Goal: Task Accomplishment & Management: Manage account settings

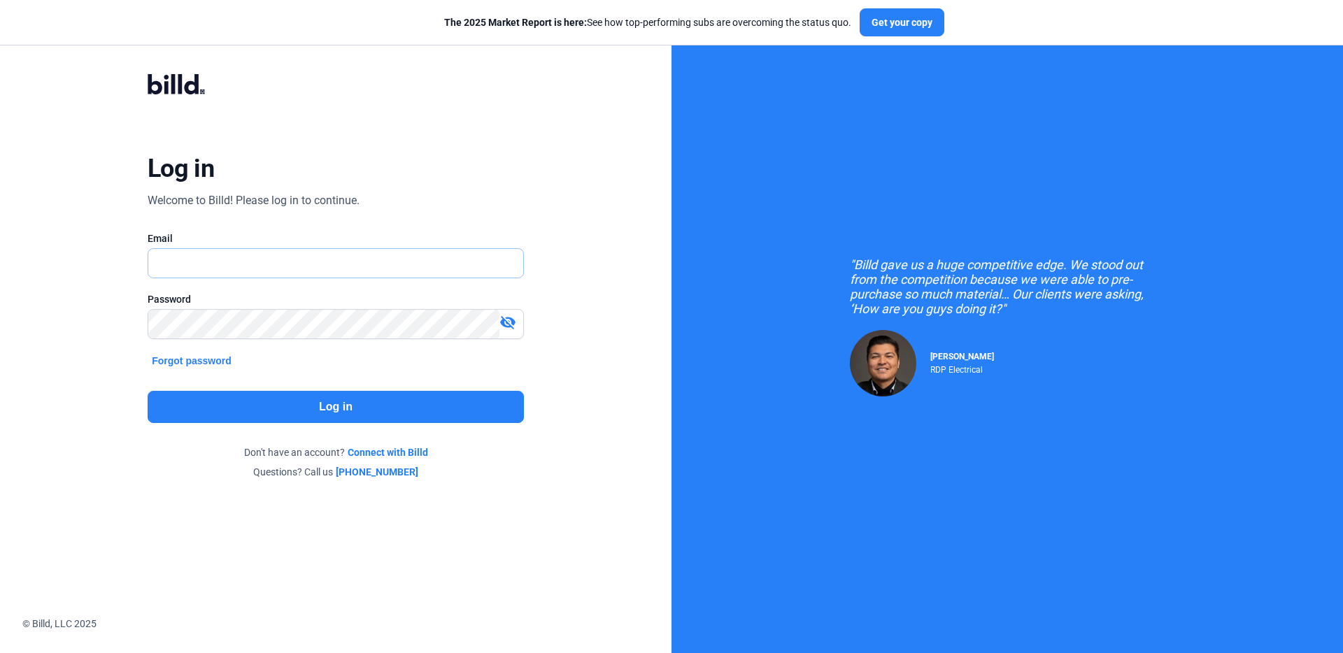
type input "[PERSON_NAME][EMAIL_ADDRESS][DOMAIN_NAME]"
click at [262, 420] on button "Log in" at bounding box center [336, 407] width 376 height 32
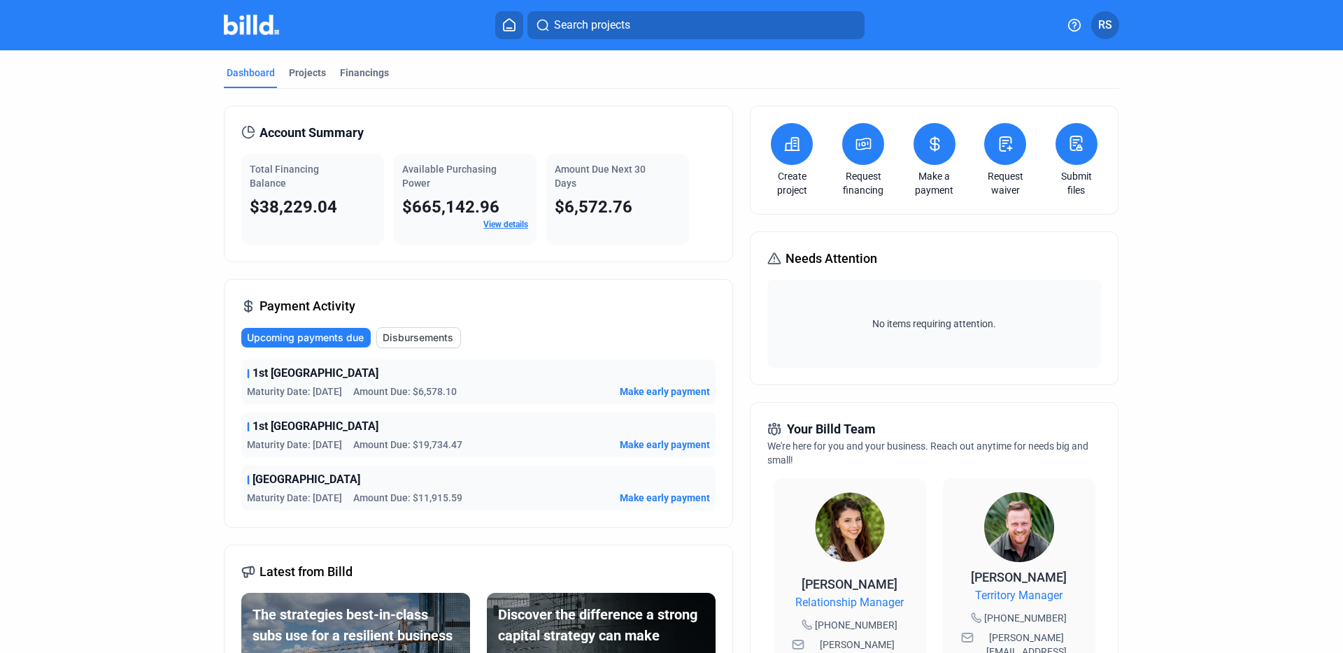
click at [1003, 151] on icon at bounding box center [1005, 144] width 17 height 17
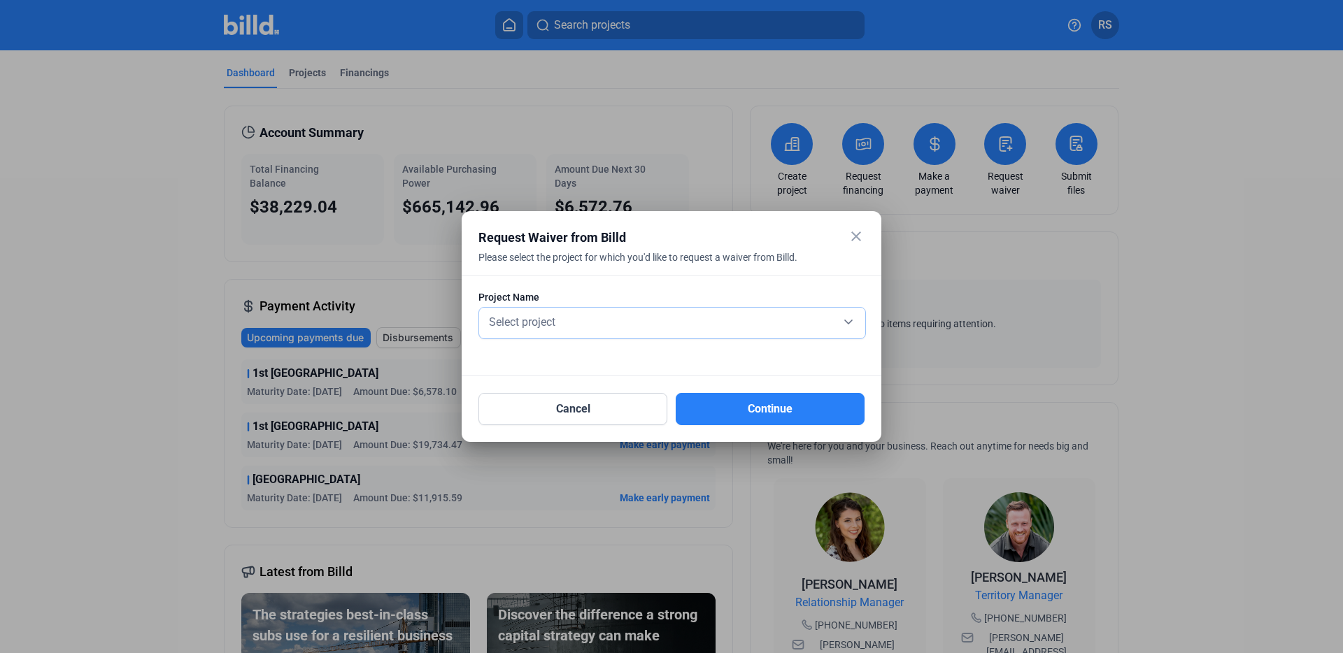
click at [569, 319] on div "Select project" at bounding box center [672, 321] width 372 height 20
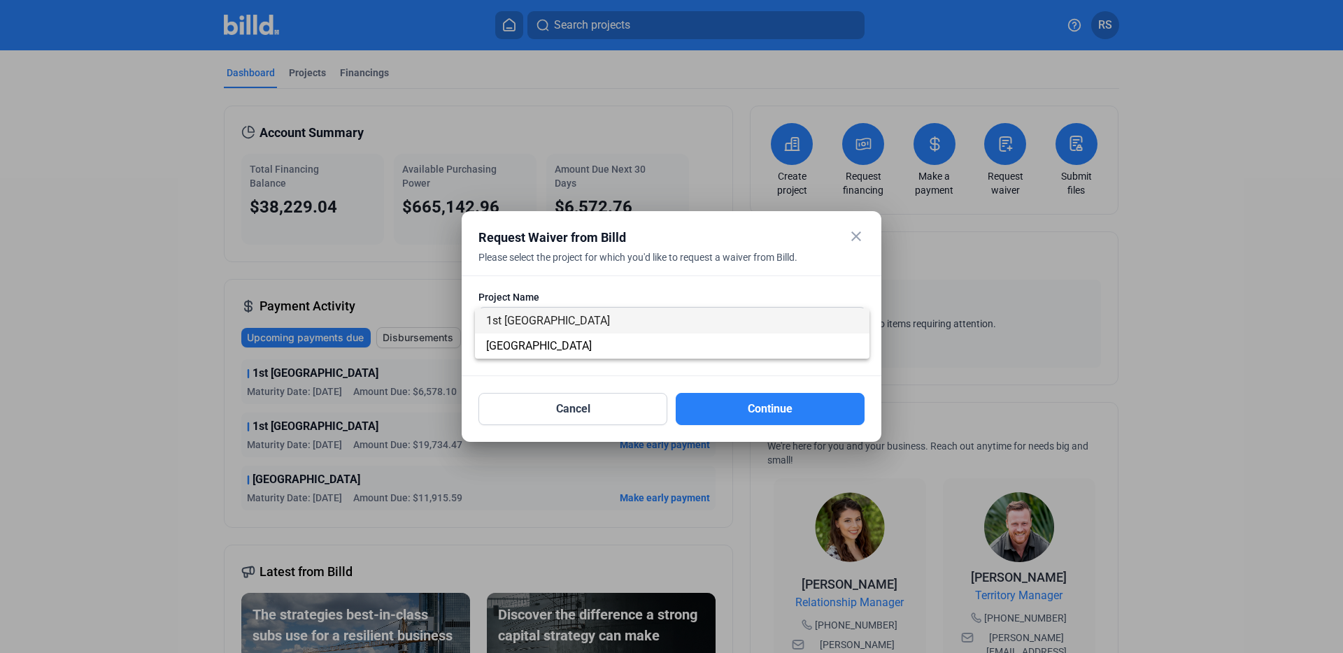
click at [564, 318] on span "1st [GEOGRAPHIC_DATA]" at bounding box center [548, 320] width 124 height 13
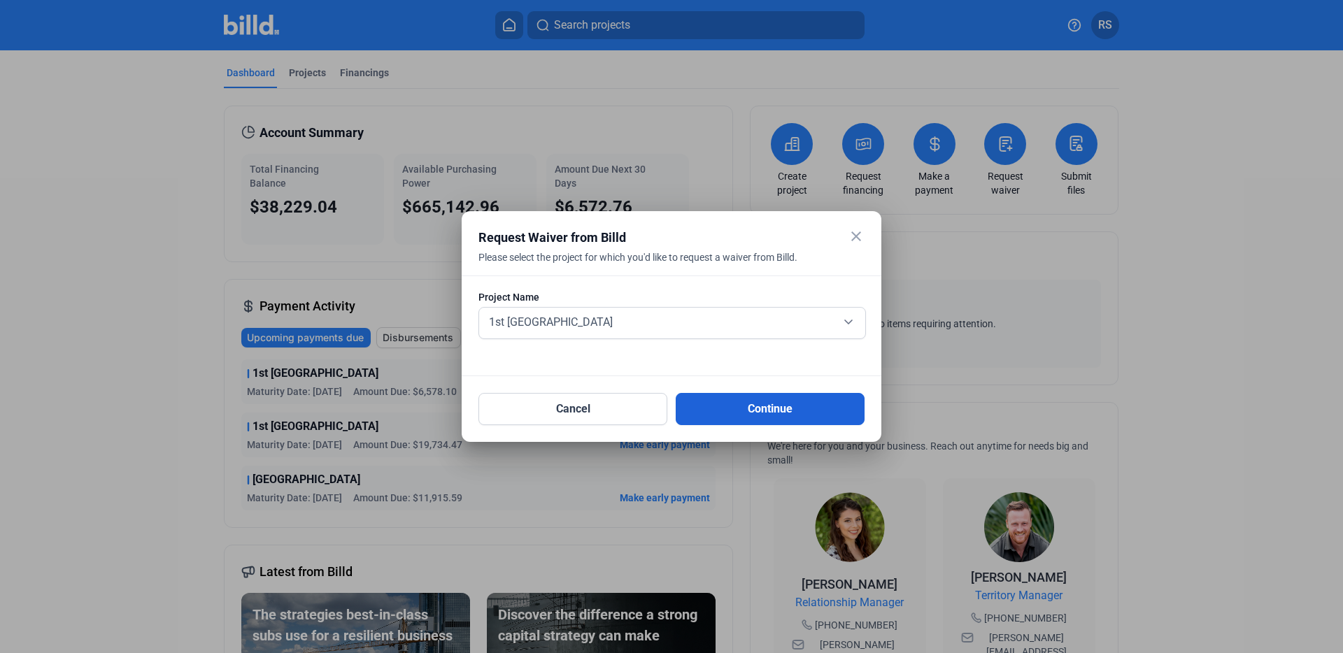
click at [753, 406] on button "Continue" at bounding box center [770, 409] width 189 height 32
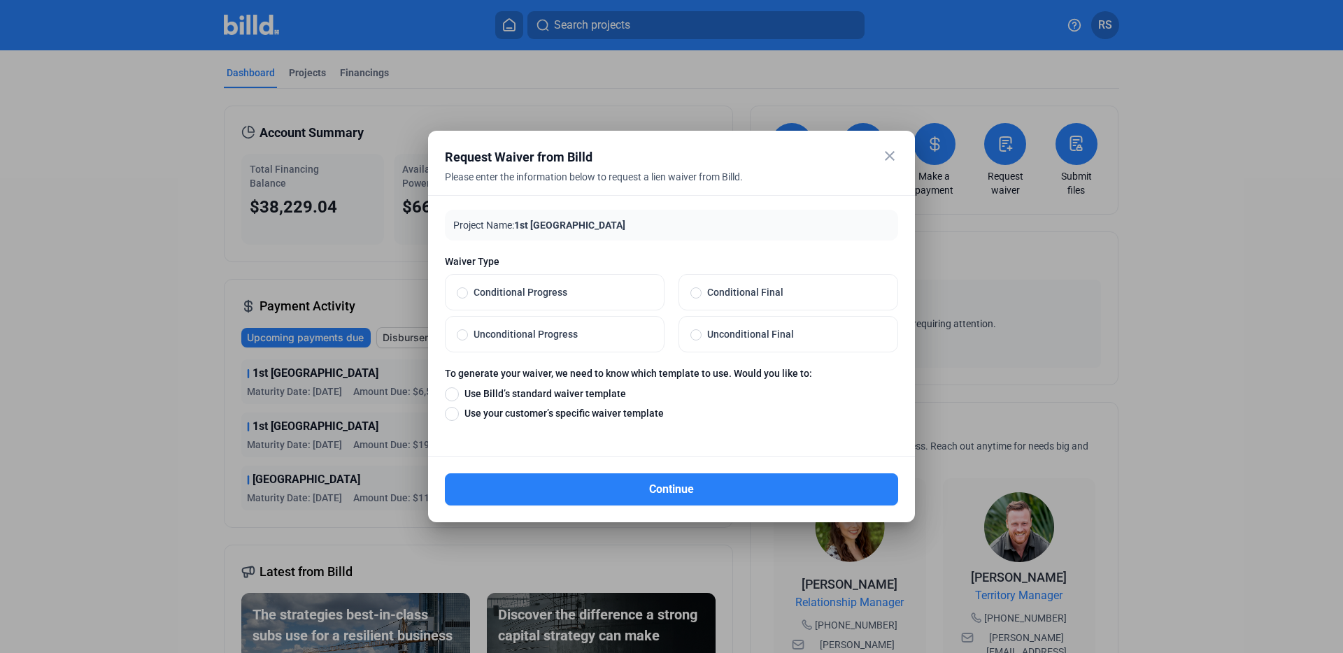
click at [890, 161] on mat-icon "close" at bounding box center [889, 156] width 17 height 17
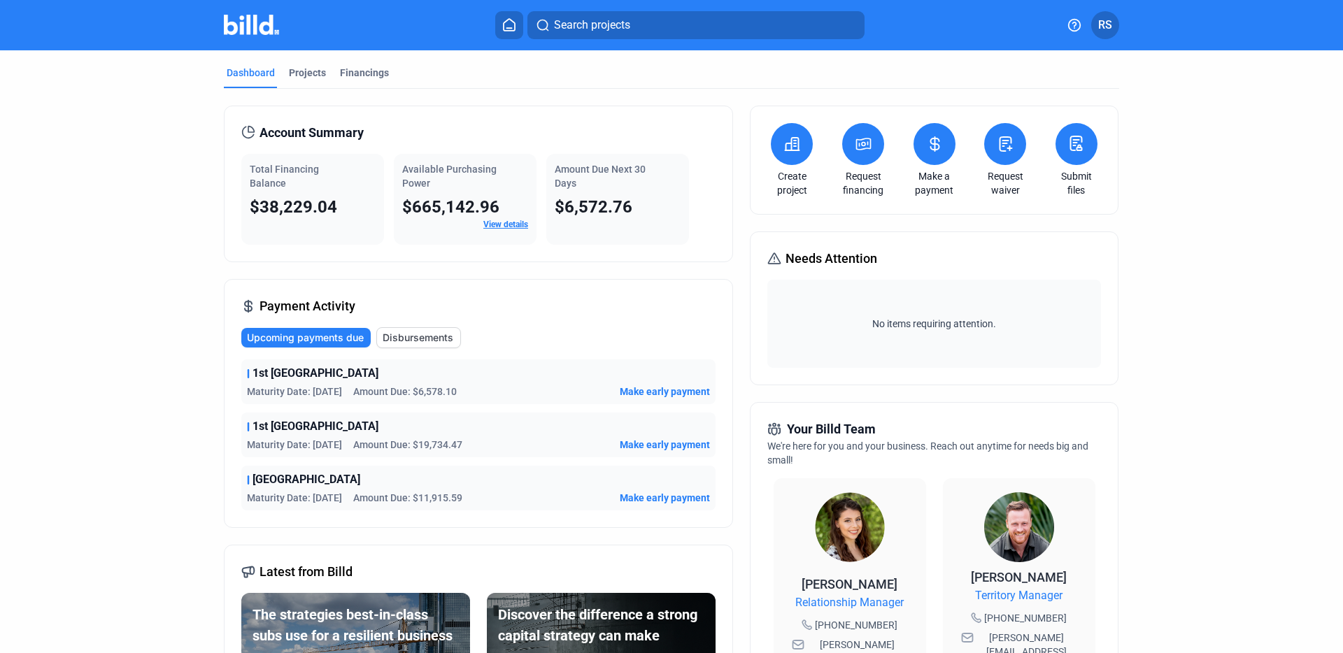
click at [1001, 141] on icon at bounding box center [1005, 144] width 17 height 17
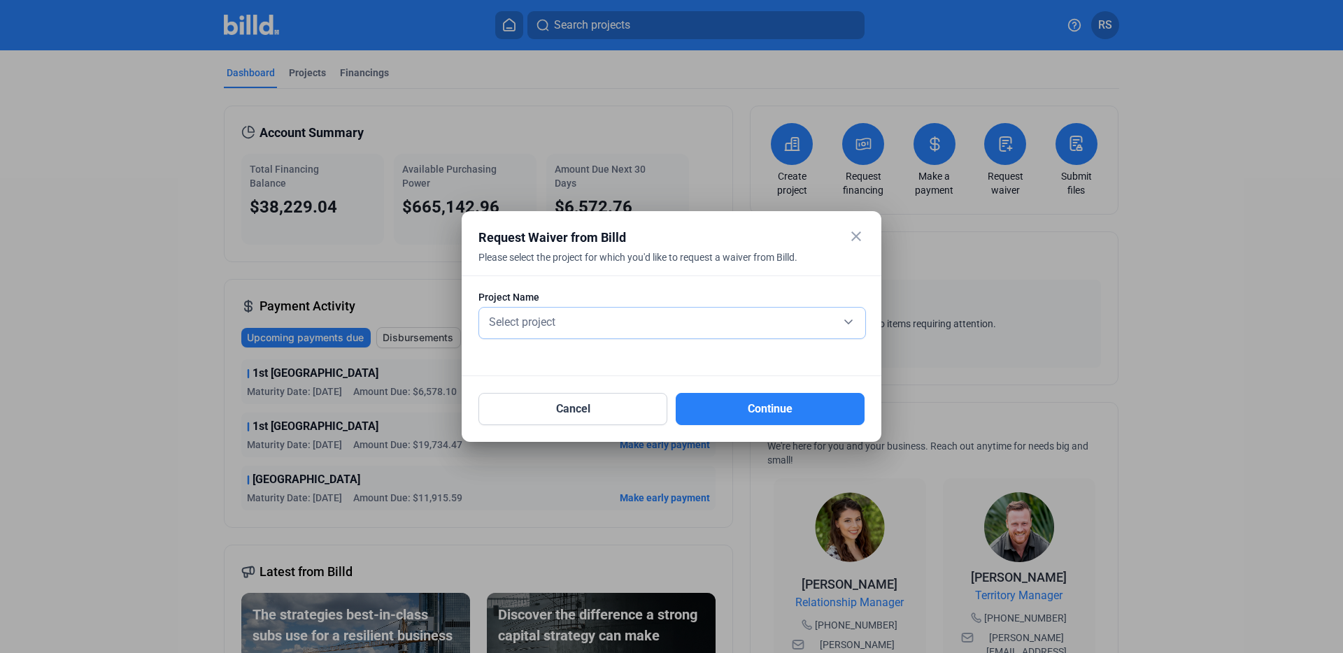
click at [598, 313] on div "Select project" at bounding box center [672, 321] width 372 height 20
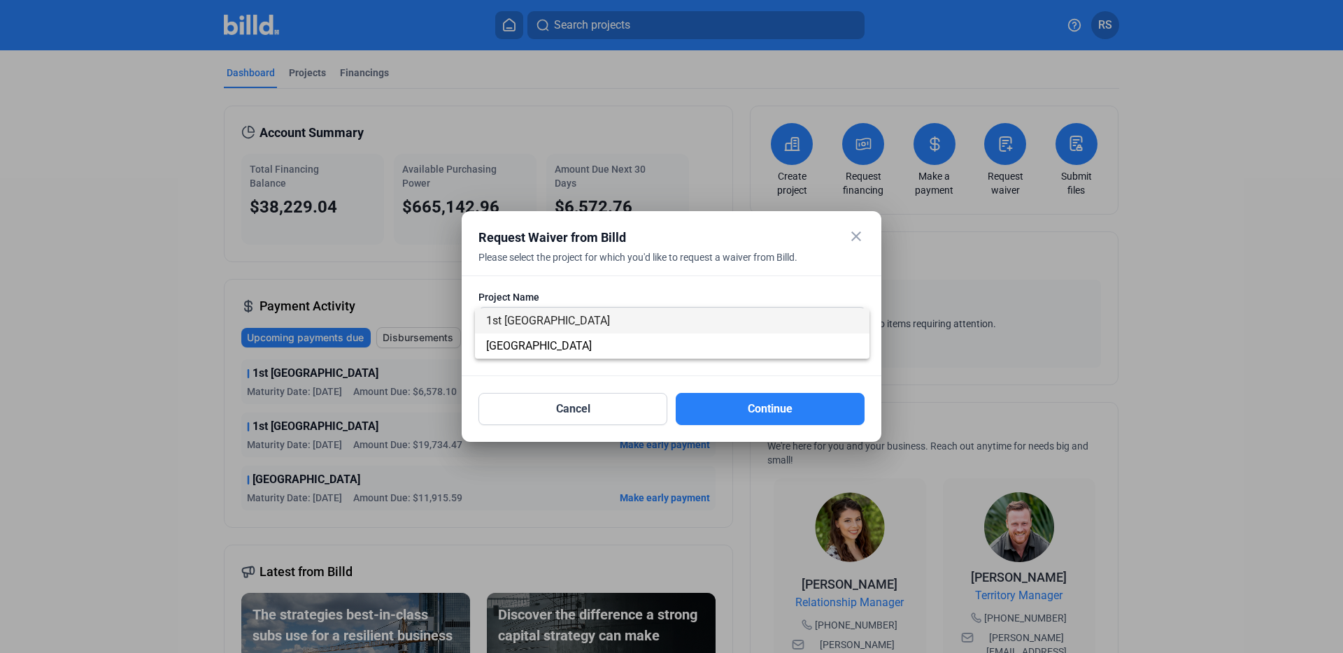
click at [585, 317] on span "1st [GEOGRAPHIC_DATA]" at bounding box center [548, 320] width 124 height 13
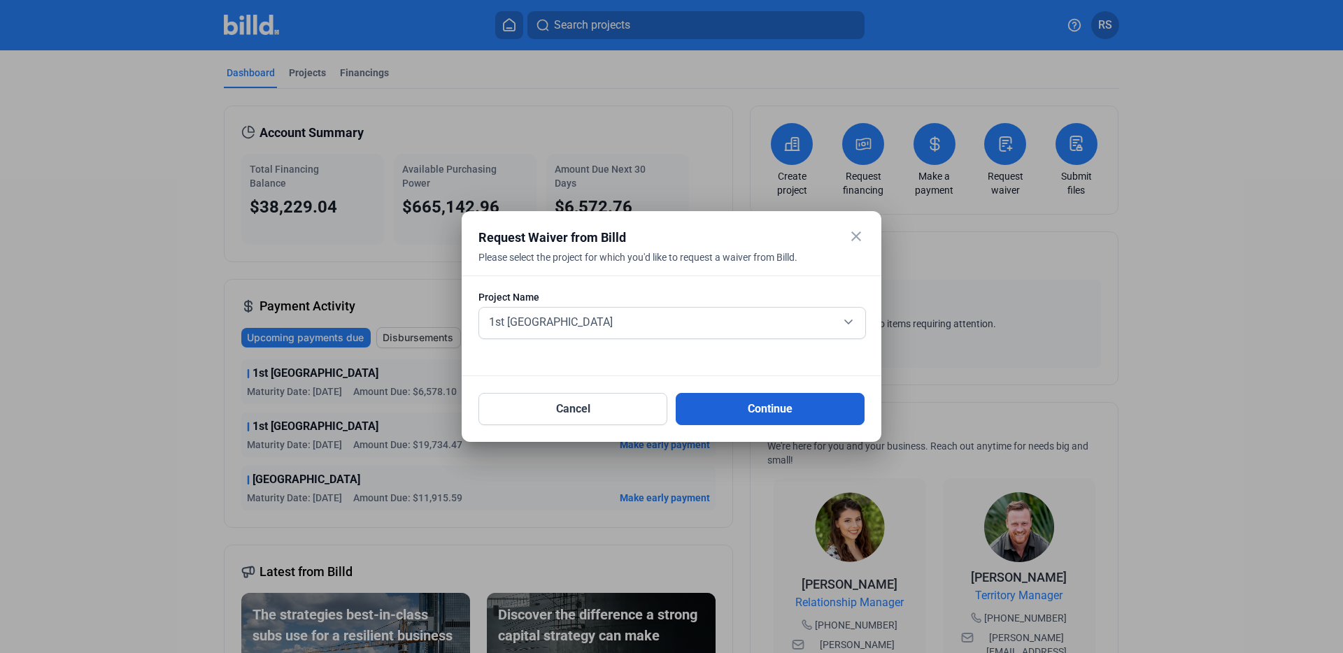
click at [740, 403] on button "Continue" at bounding box center [770, 409] width 189 height 32
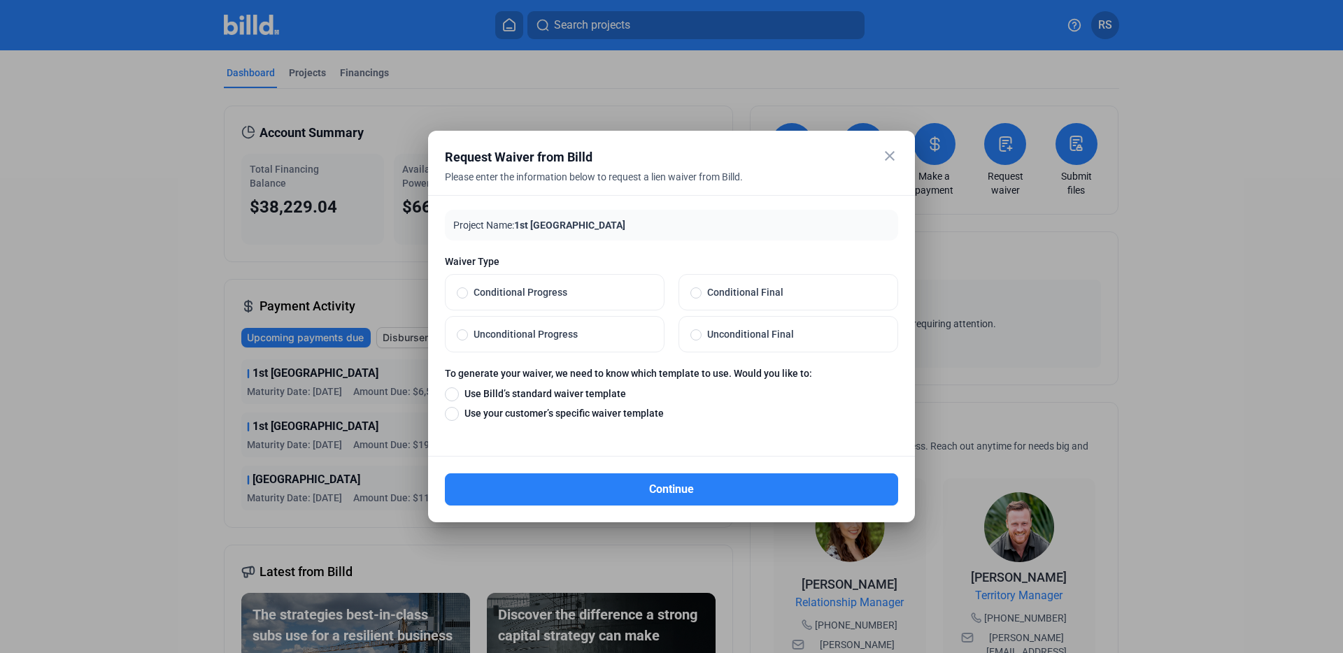
click at [887, 148] on mat-icon "close" at bounding box center [889, 156] width 17 height 17
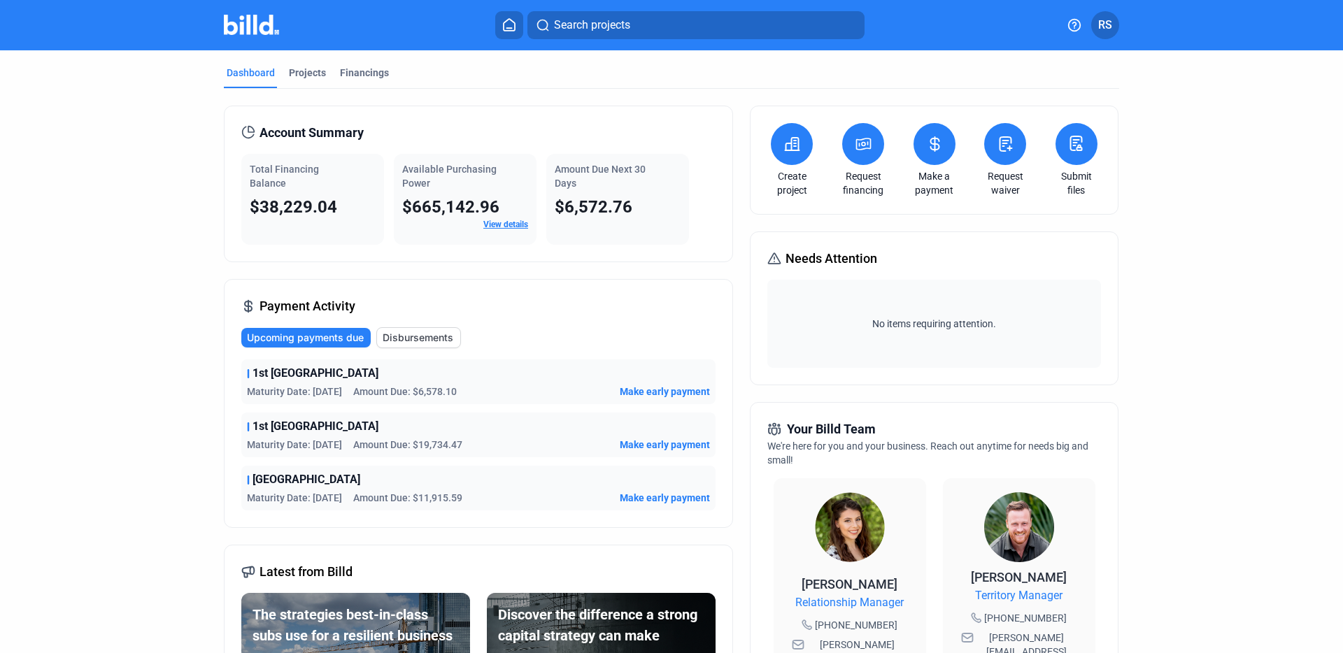
click at [927, 144] on icon at bounding box center [934, 144] width 17 height 17
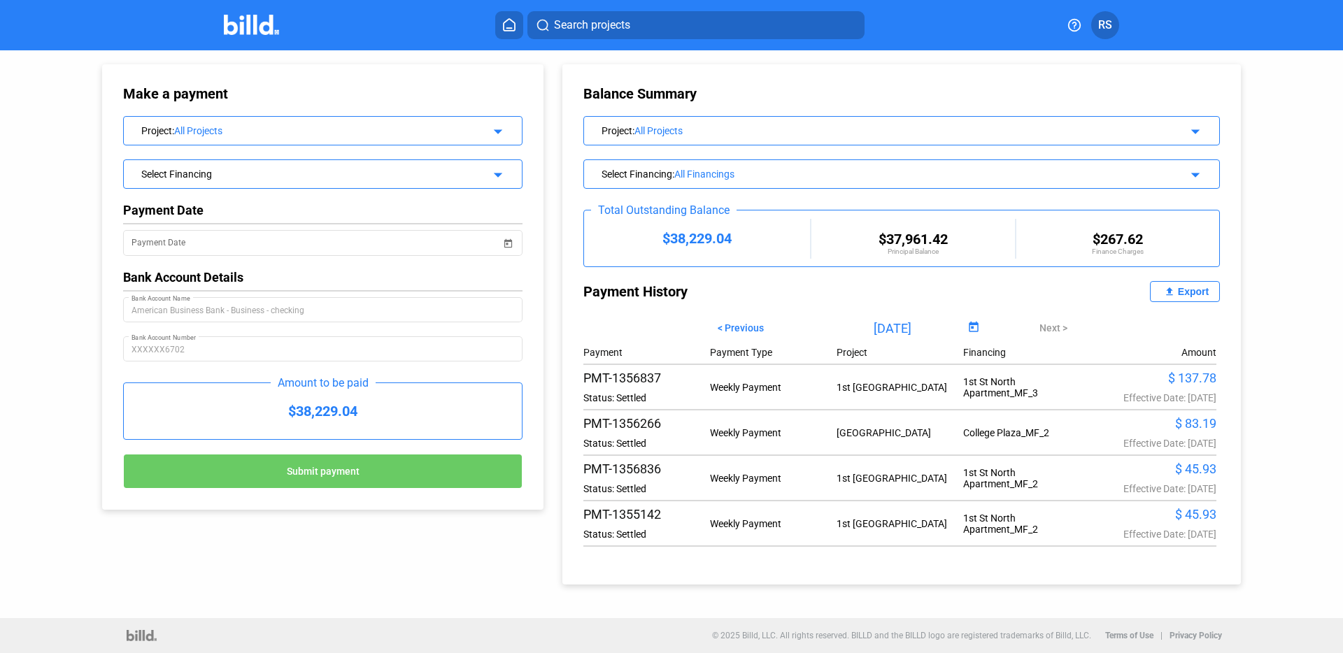
click at [264, 176] on div "Select Financing" at bounding box center [304, 173] width 327 height 14
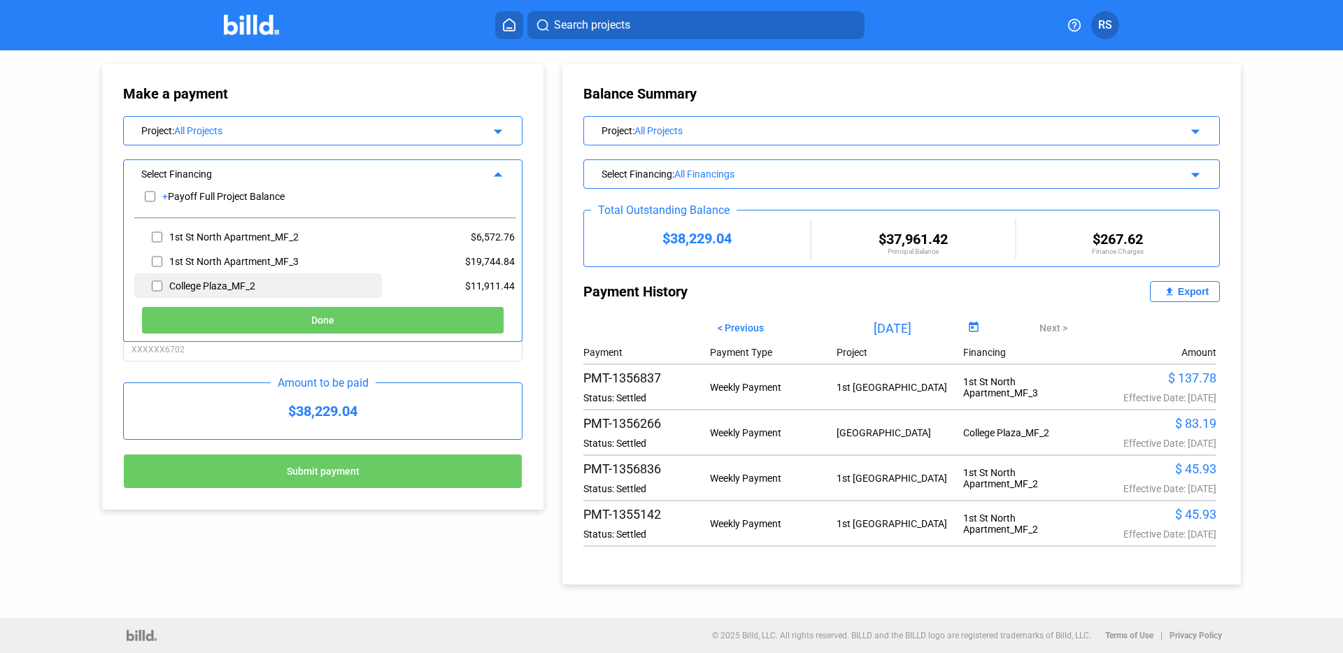
scroll to position [10, 0]
click at [160, 281] on input "checkbox" at bounding box center [157, 283] width 10 height 21
checkbox input "true"
click at [279, 324] on button "Done" at bounding box center [322, 320] width 363 height 28
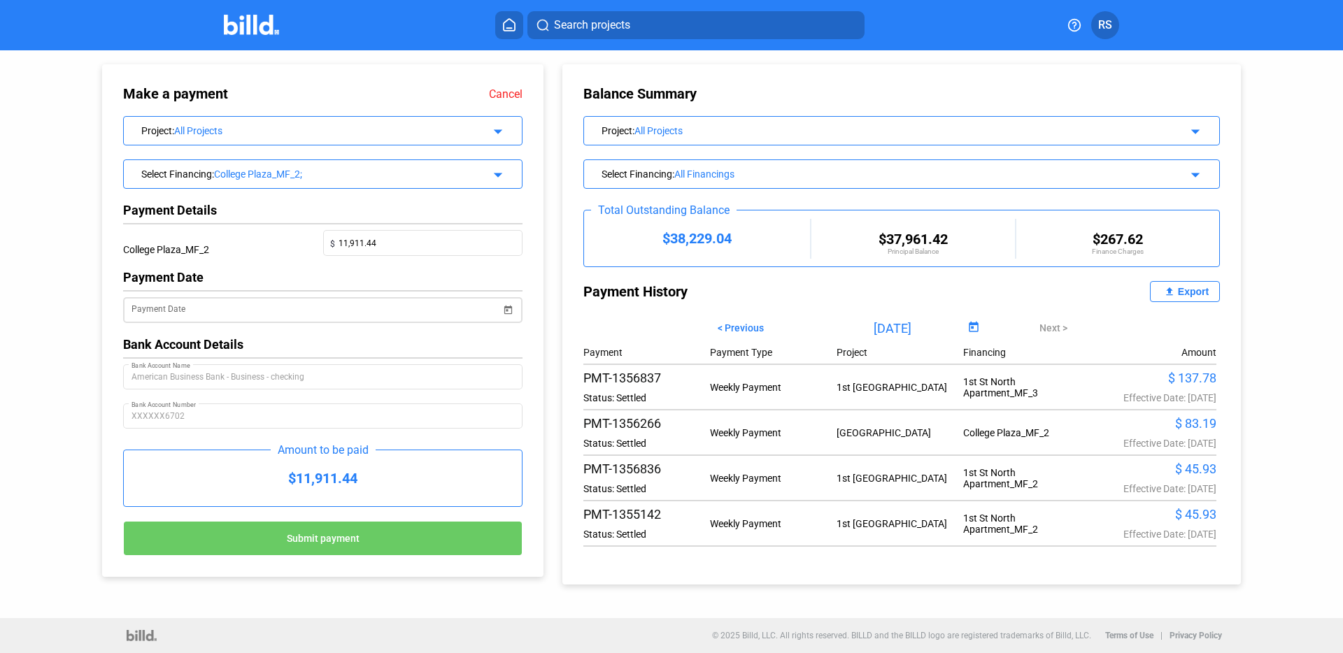
click at [514, 306] on span "Open calendar" at bounding box center [508, 302] width 34 height 34
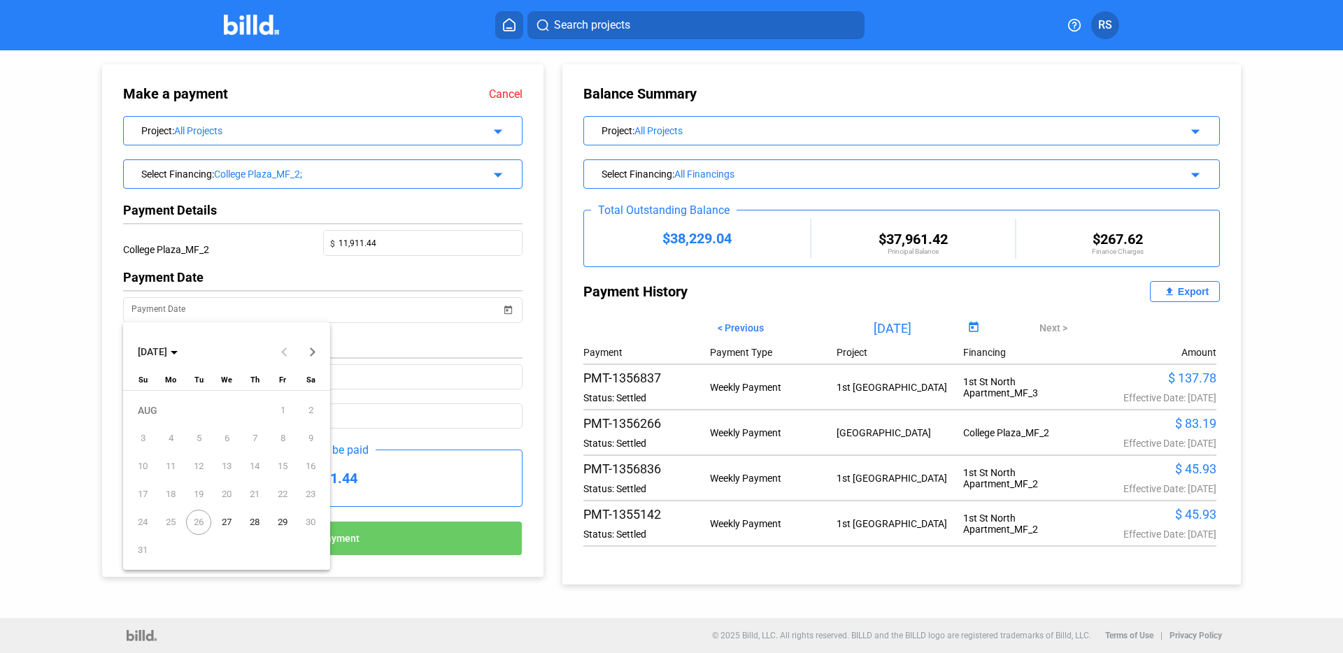
click at [224, 523] on span "27" at bounding box center [226, 522] width 25 height 25
type input "[DATE]"
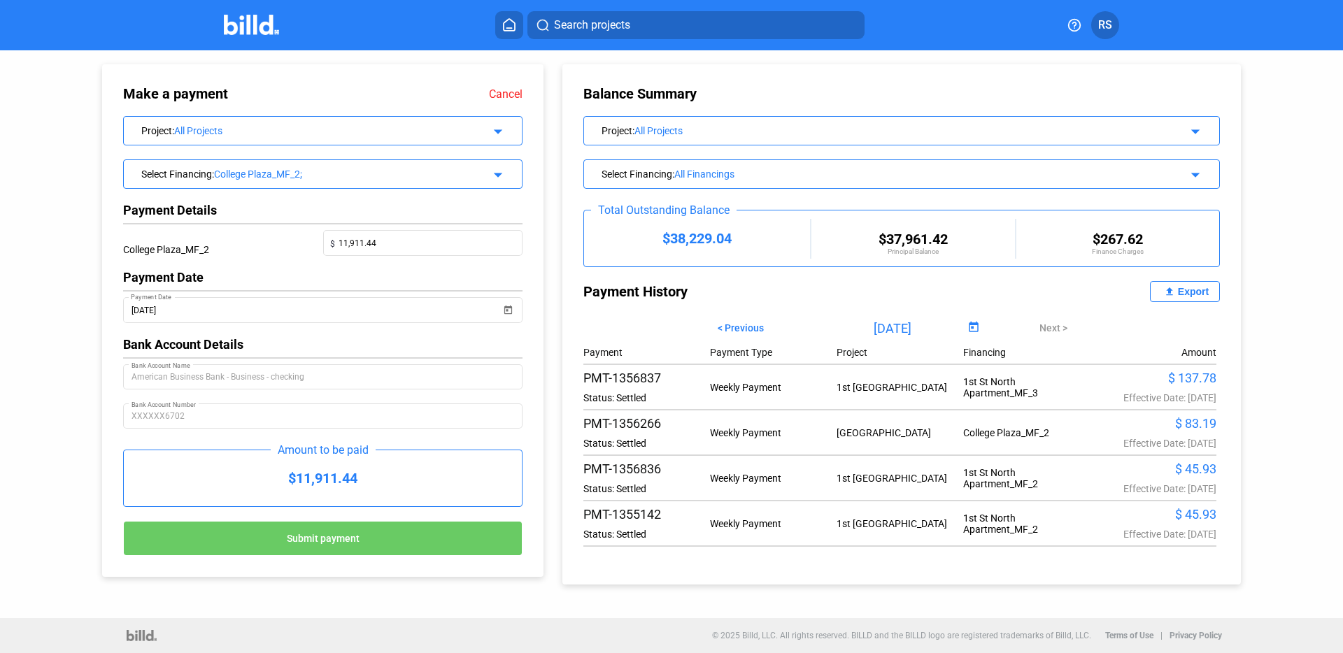
click at [542, 328] on div "Make a payment Cancel Project : All Projects arrow_drop_down Select Financing :…" at bounding box center [322, 320] width 441 height 513
click at [229, 242] on div "College Plaza_MF_2" at bounding box center [223, 250] width 200 height 40
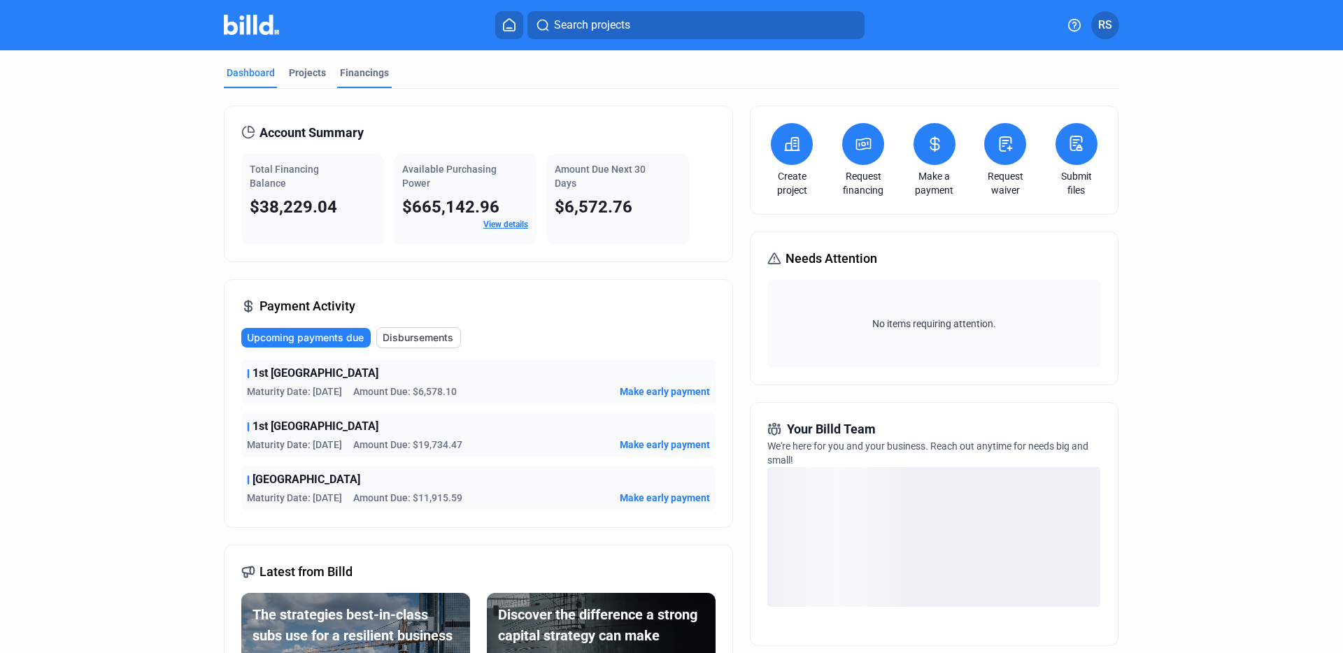
click at [362, 71] on div "Financings" at bounding box center [364, 73] width 49 height 14
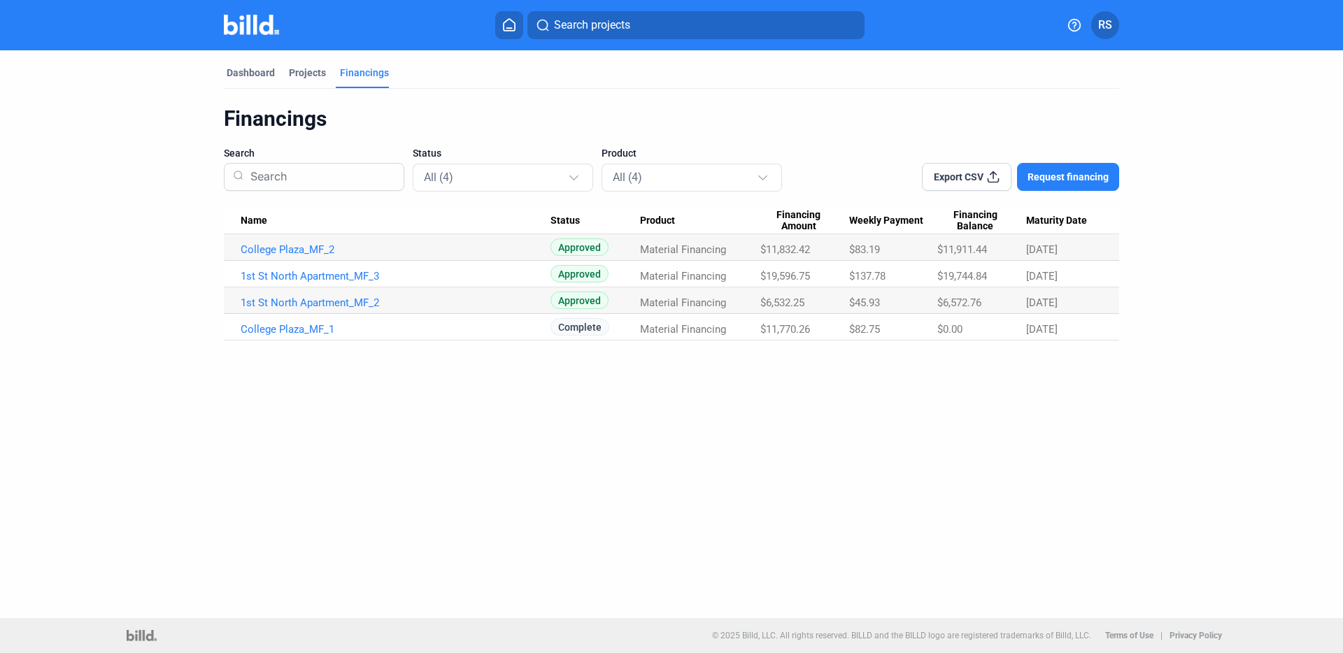
drag, startPoint x: 750, startPoint y: 248, endPoint x: 856, endPoint y: 254, distance: 105.8
click at [856, 254] on tr "College Plaza_MF_2 Approved Material Financing $11,832.42 $83.19 $11,911.44 [DA…" at bounding box center [671, 247] width 895 height 27
drag, startPoint x: 938, startPoint y: 248, endPoint x: 1020, endPoint y: 246, distance: 82.5
click at [1020, 246] on div "$11,911.44" at bounding box center [981, 249] width 89 height 13
drag, startPoint x: 764, startPoint y: 250, endPoint x: 817, endPoint y: 250, distance: 53.1
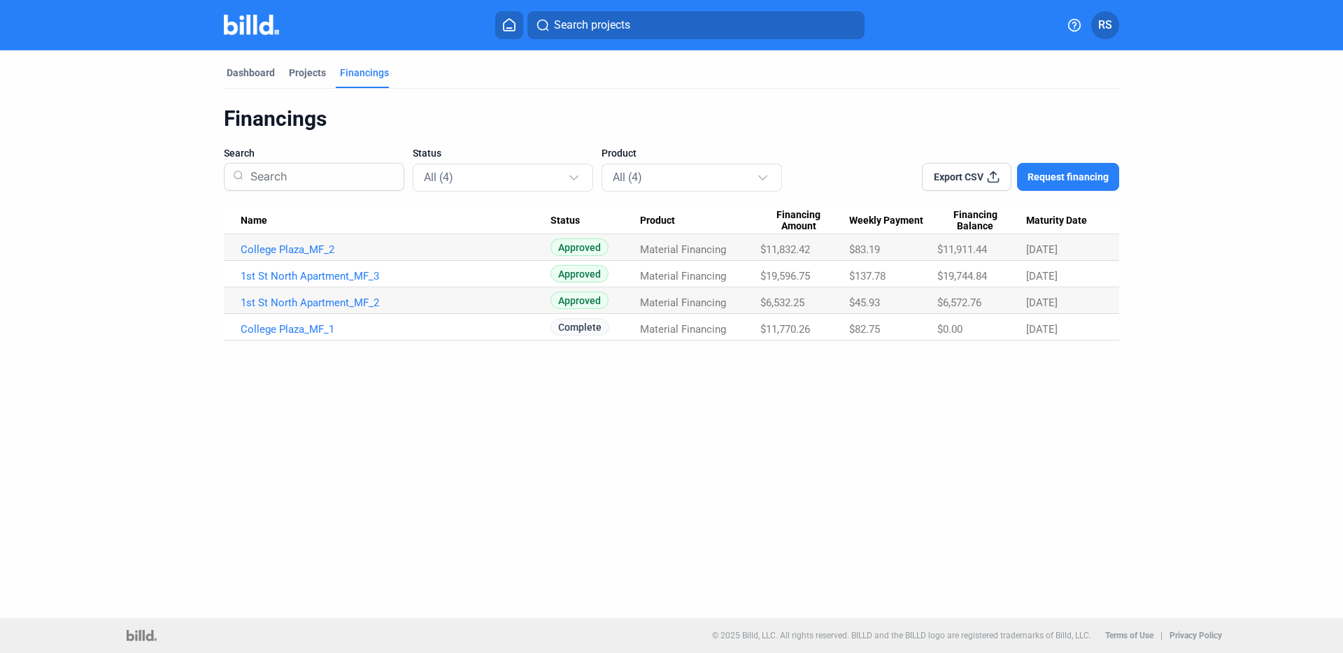
click at [817, 250] on div "$11,832.42" at bounding box center [804, 249] width 89 height 13
drag, startPoint x: 943, startPoint y: 253, endPoint x: 1027, endPoint y: 243, distance: 84.5
click at [1027, 243] on tr "College Plaza_MF_2 Approved Material Financing $11,832.42 $83.19 $11,911.44 [DA…" at bounding box center [671, 247] width 895 height 27
click at [1008, 250] on div "$11,911.44" at bounding box center [981, 249] width 89 height 13
